Goal: Task Accomplishment & Management: Use online tool/utility

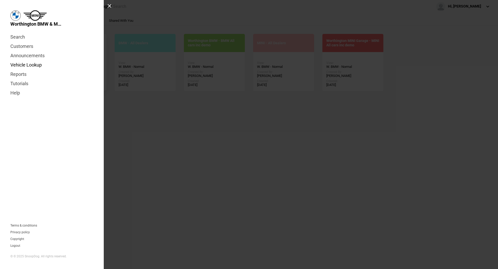
click at [21, 63] on link "Vehicle Lookup" at bounding box center [51, 64] width 83 height 9
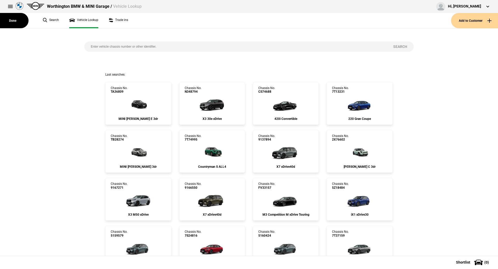
click at [130, 47] on input "search" at bounding box center [235, 46] width 302 height 10
paste input "[US_VEHICLE_IDENTIFICATION_NUMBER]"
type input "[US_VEHICLE_IDENTIFICATION_NUMBER]"
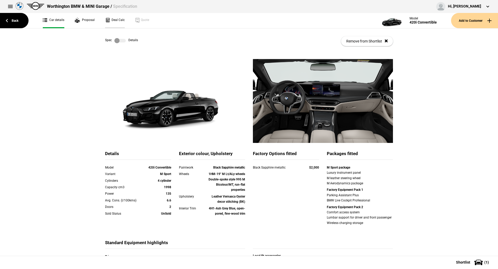
click at [115, 24] on link "Deal Calc" at bounding box center [115, 20] width 20 height 15
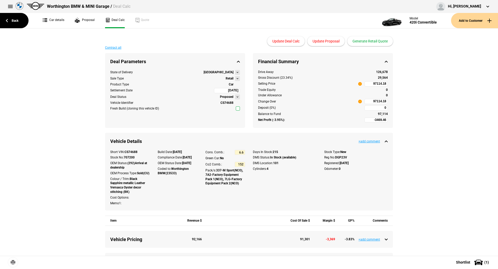
type input "106990"
click at [100, 22] on ul "Car details Proposal Deal Calc Quote" at bounding box center [208, 20] width 341 height 15
click at [88, 22] on link "Proposal" at bounding box center [85, 20] width 20 height 15
select select "60"
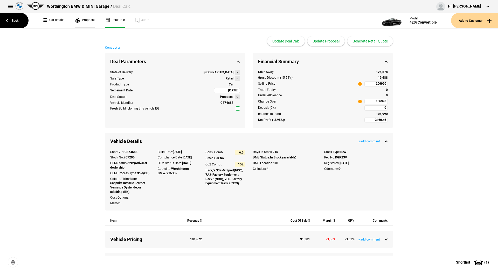
select select "10000"
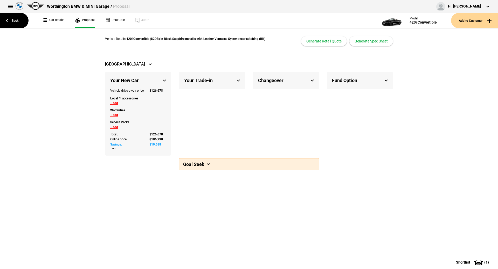
click at [379, 79] on div "Fund Option" at bounding box center [360, 80] width 66 height 17
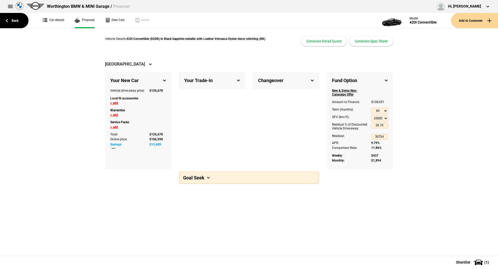
click at [385, 119] on select "- 10000 15000 20000 25000" at bounding box center [379, 118] width 17 height 6
click at [386, 111] on select "12 24 36 48 60" at bounding box center [379, 111] width 17 height 6
select select "48"
click at [371, 108] on select "12 24 36 48 60" at bounding box center [379, 111] width 17 height 6
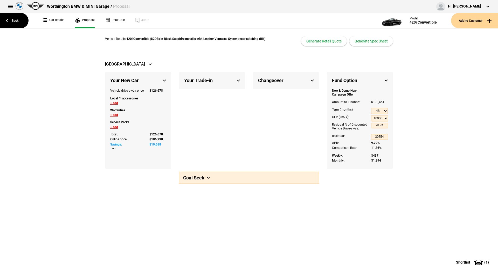
select select
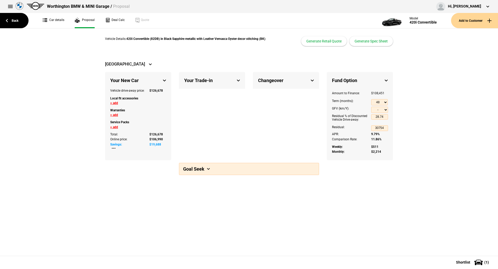
click at [381, 100] on select "12 24 36 48 60" at bounding box center [379, 102] width 17 height 6
select select "60"
click at [371, 106] on select "12 24 36 48 60" at bounding box center [379, 102] width 17 height 6
select select "10000"
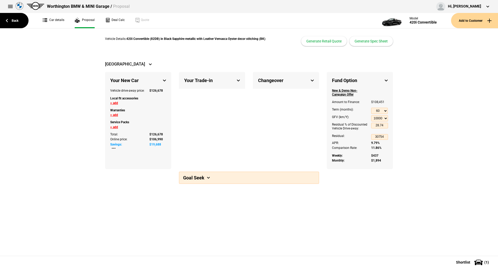
click at [377, 109] on select "12 24 36 48 60" at bounding box center [379, 111] width 17 height 6
select select "48"
click at [371, 108] on select "12 24 36 48 60" at bounding box center [379, 111] width 17 height 6
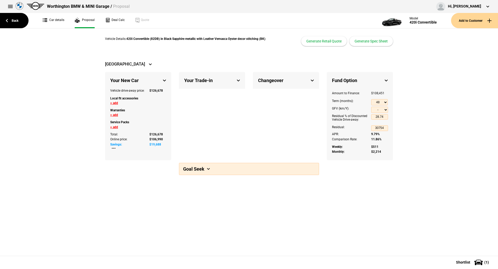
click at [382, 109] on select "- 10000 15000 20000 25000 30000 35000" at bounding box center [379, 110] width 17 height 6
select select "10000"
click at [371, 107] on select "- 10000 15000 20000 25000 30000 35000" at bounding box center [379, 110] width 17 height 6
type input "34.99"
type input "37431"
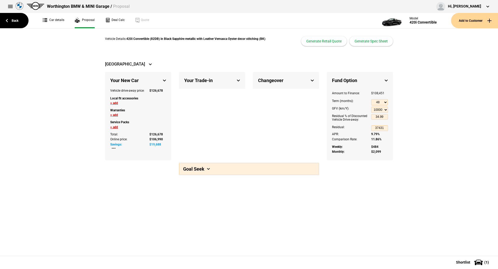
click at [381, 104] on select "12 24 36 48 60" at bounding box center [379, 102] width 17 height 6
select select "60"
click at [371, 99] on select "12 24 36 48 60" at bounding box center [379, 102] width 17 height 6
click at [384, 109] on select "- 10000 15000 20000 25000" at bounding box center [379, 110] width 17 height 6
select select "10000"
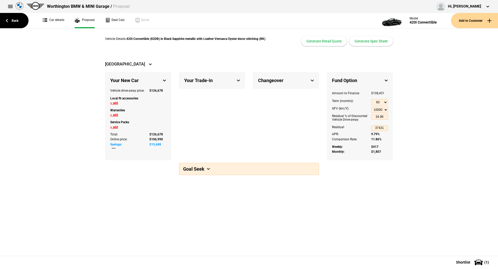
click at [371, 107] on select "- 10000 15000 20000 25000" at bounding box center [379, 110] width 17 height 6
type input "28.74"
type input "30754"
click at [390, 124] on div "Residual: 30754" at bounding box center [360, 128] width 64 height 10
